Goal: Browse casually

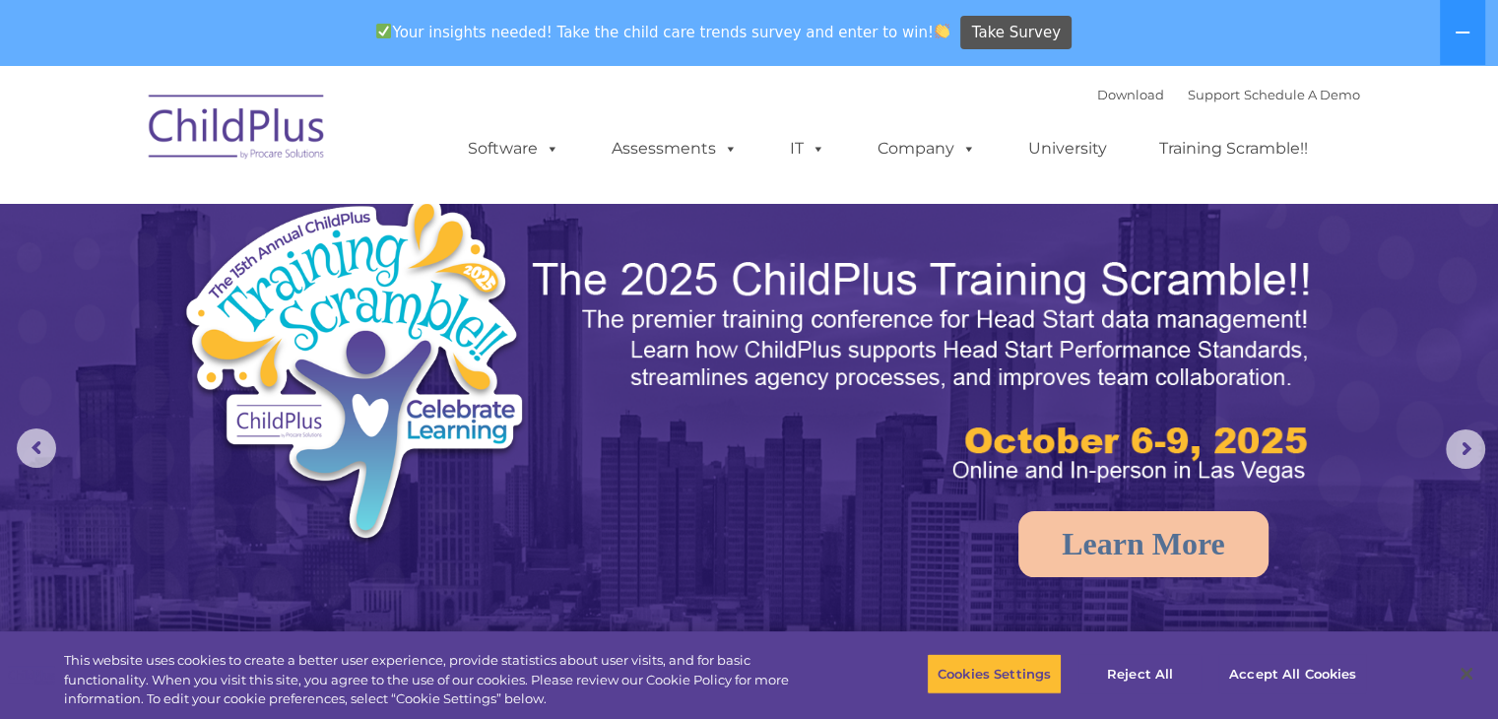
select select "MEDIUM"
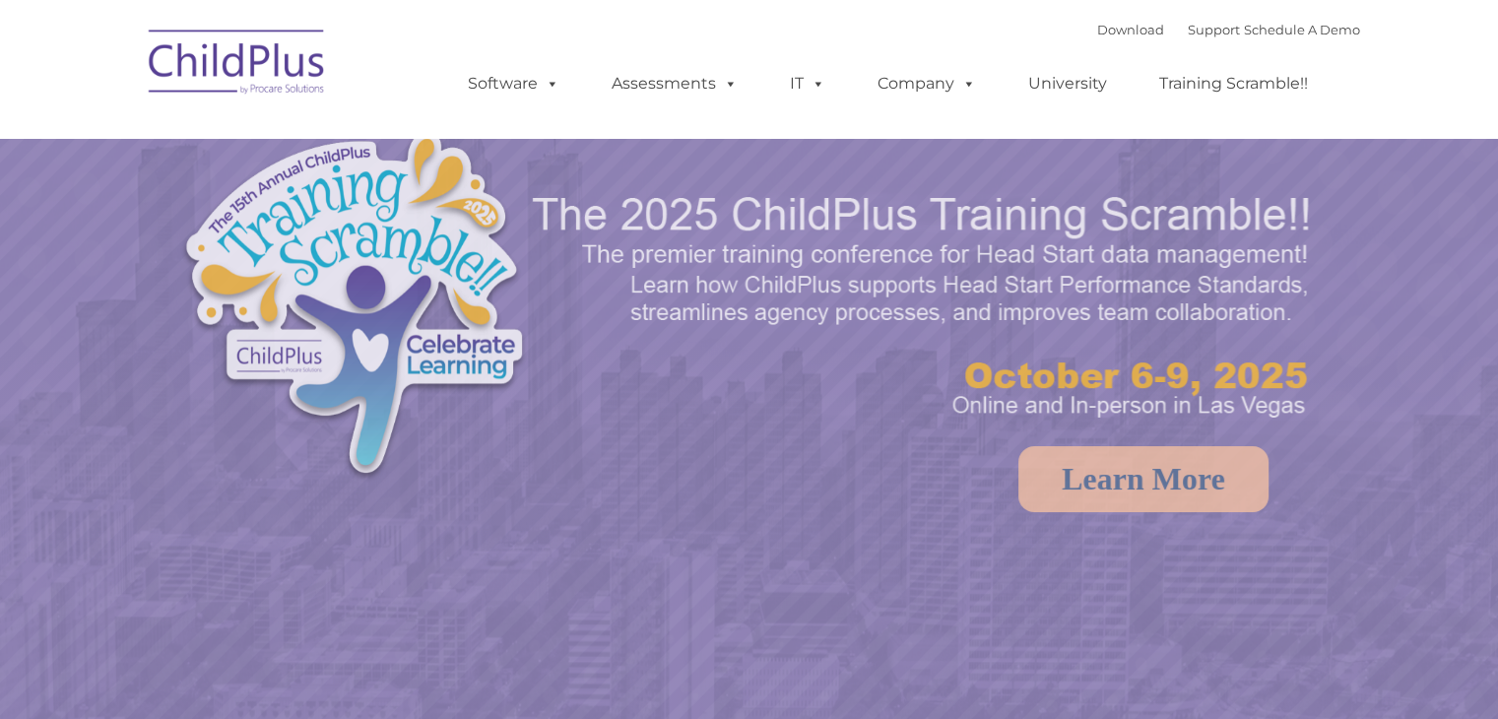
select select "MEDIUM"
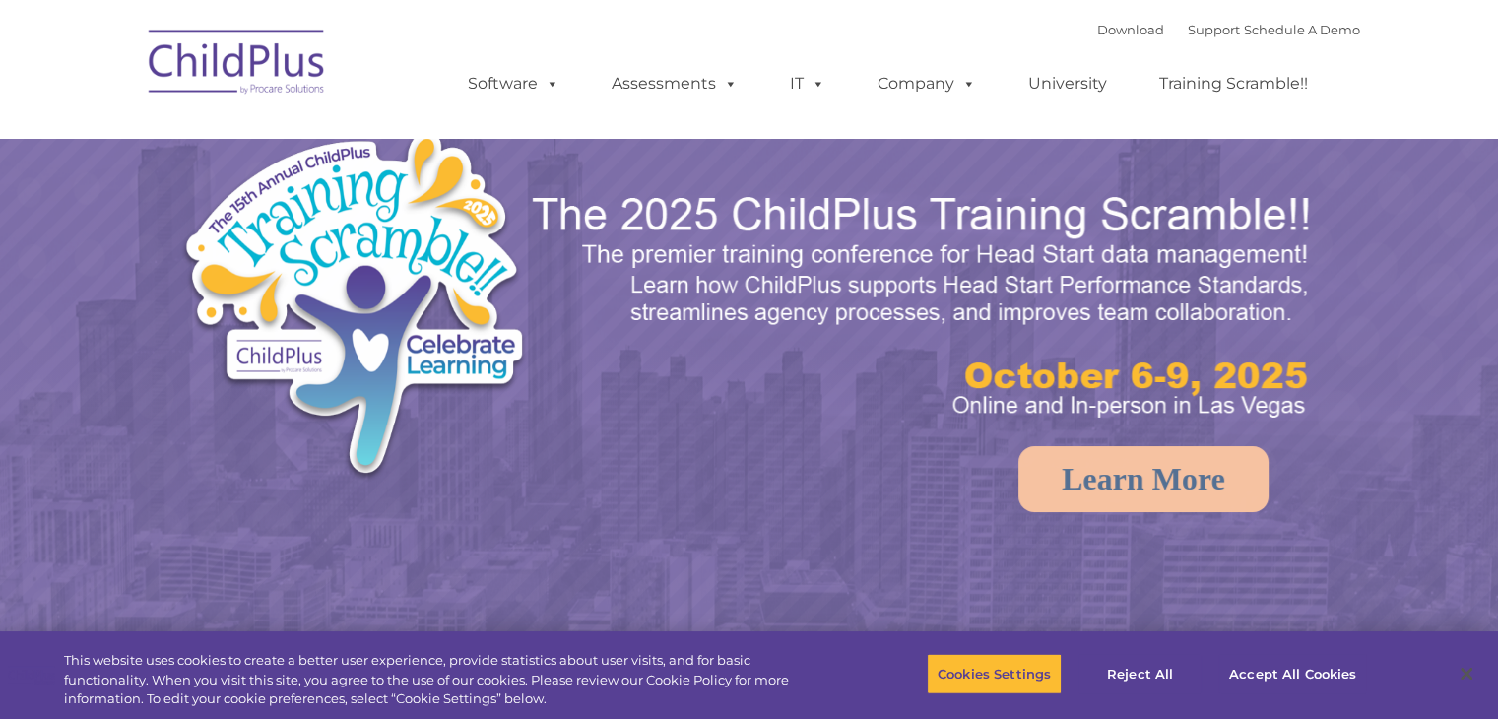
select select "MEDIUM"
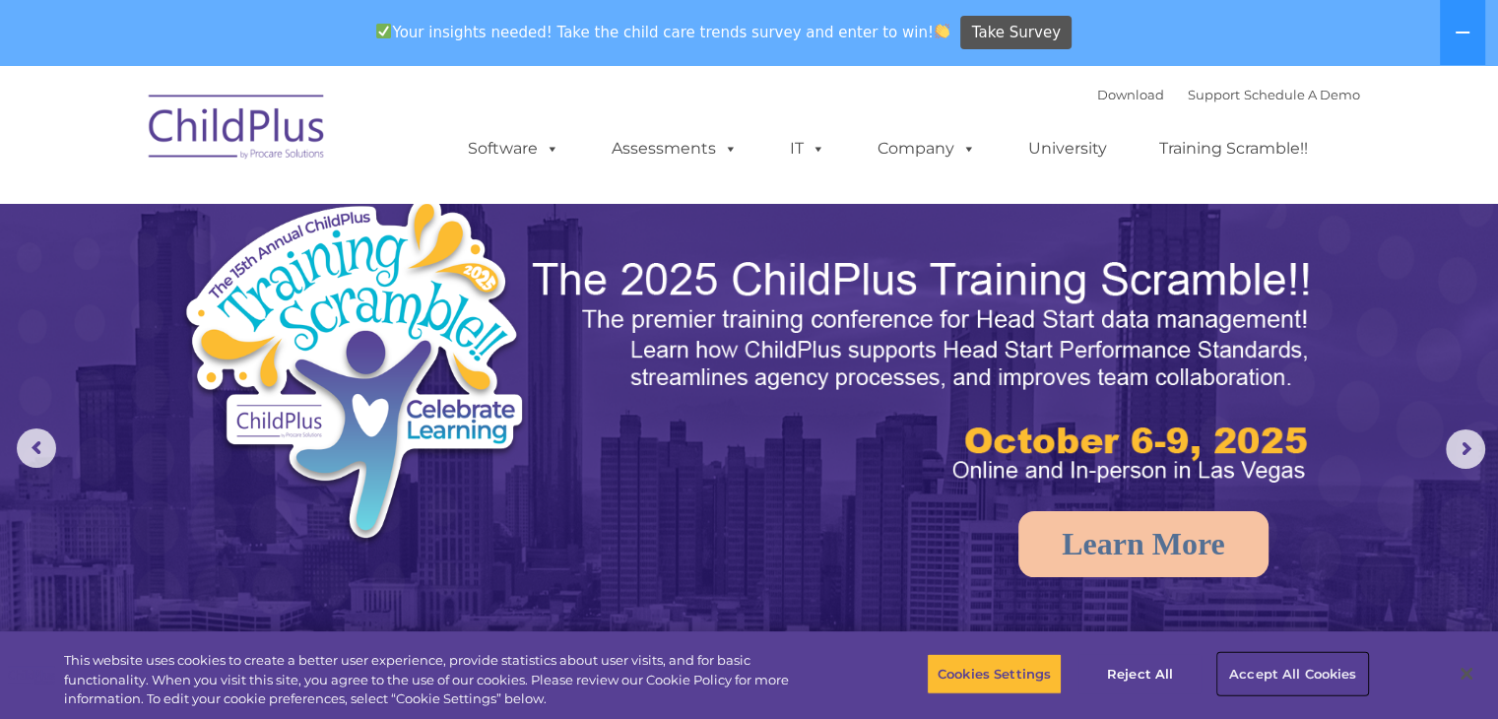
click at [1251, 665] on button "Accept All Cookies" at bounding box center [1292, 673] width 149 height 41
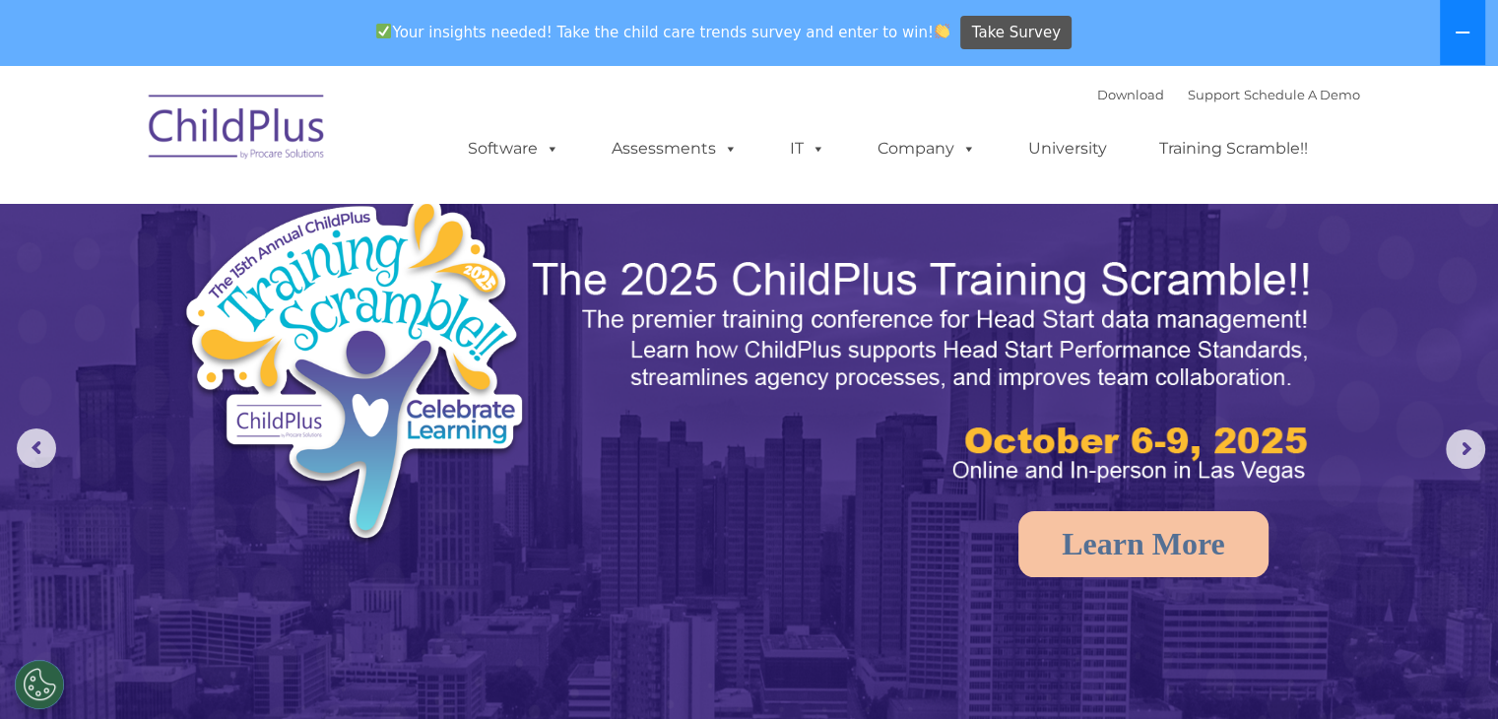
click at [1480, 17] on button at bounding box center [1462, 32] width 45 height 65
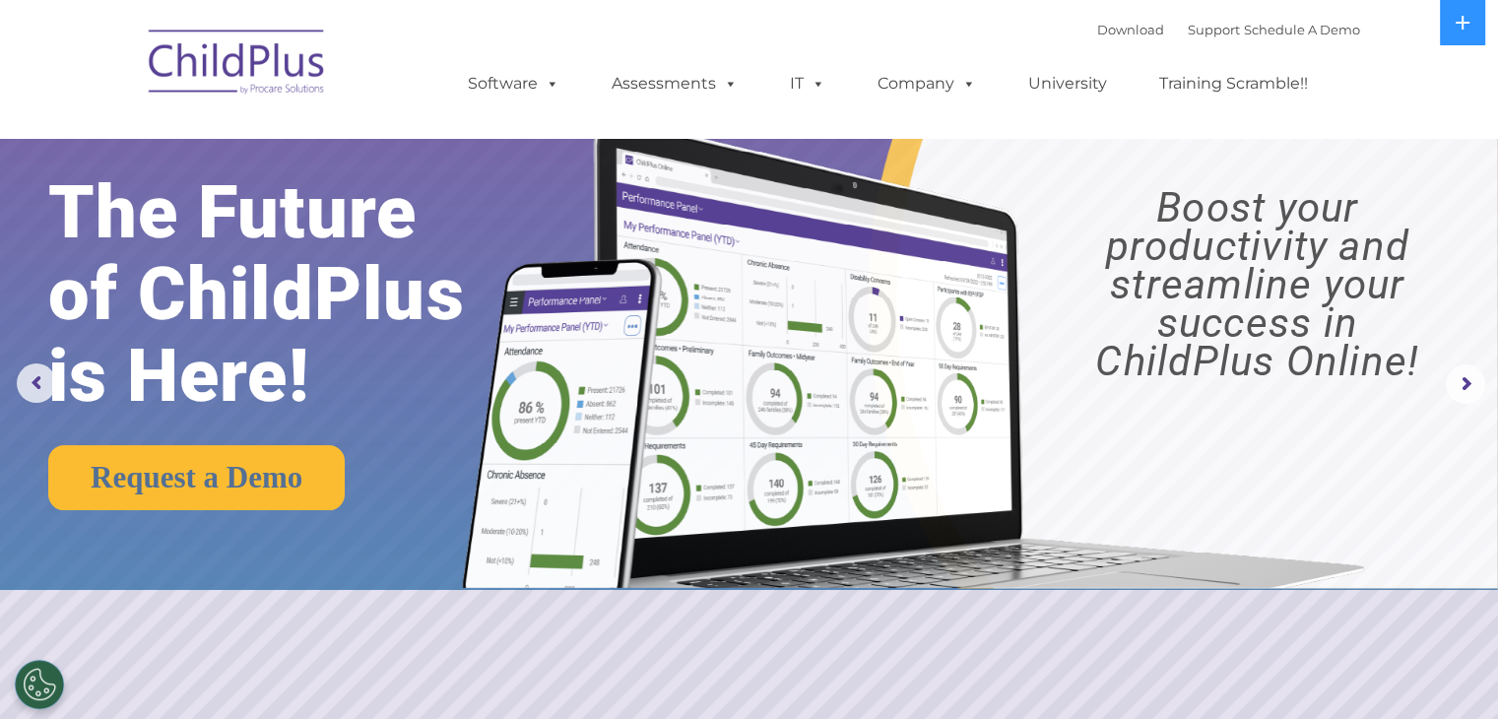
scroll to position [71, 0]
